Goal: Task Accomplishment & Management: Use online tool/utility

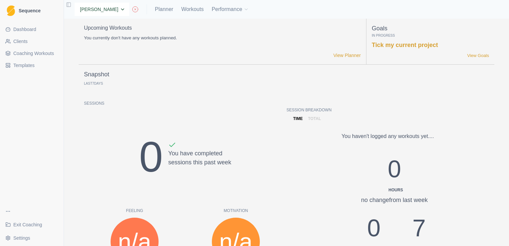
click at [104, 7] on select "None Andrew Davies Andrew Sinclair Ellie Teeling Hannah Carter Hannah Grant Jas…" at bounding box center [102, 9] width 55 height 13
select select "6b9c1404-e95e-48a2-b0b7-c56fc6d5e86c"
click at [75, 3] on select "None Andrew Davies Andrew Sinclair Ellie Teeling Hannah Carter Hannah Grant Jas…" at bounding box center [102, 9] width 55 height 13
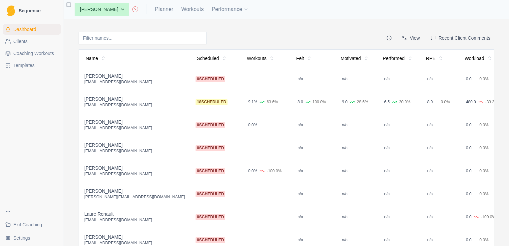
scroll to position [71, 0]
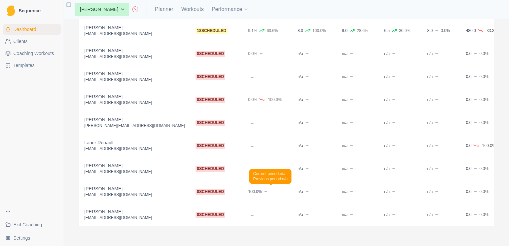
click at [295, 192] on div "n/a" at bounding box center [304, 191] width 19 height 7
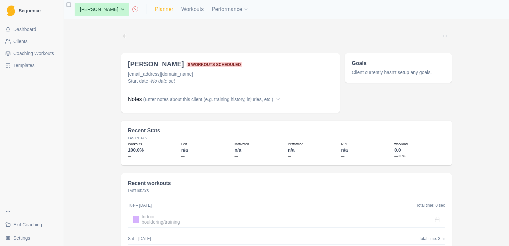
click at [161, 9] on link "Planner" at bounding box center [164, 9] width 18 height 8
select select "month"
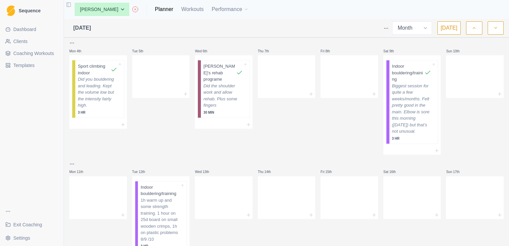
scroll to position [66, 0]
